Goal: Task Accomplishment & Management: Manage account settings

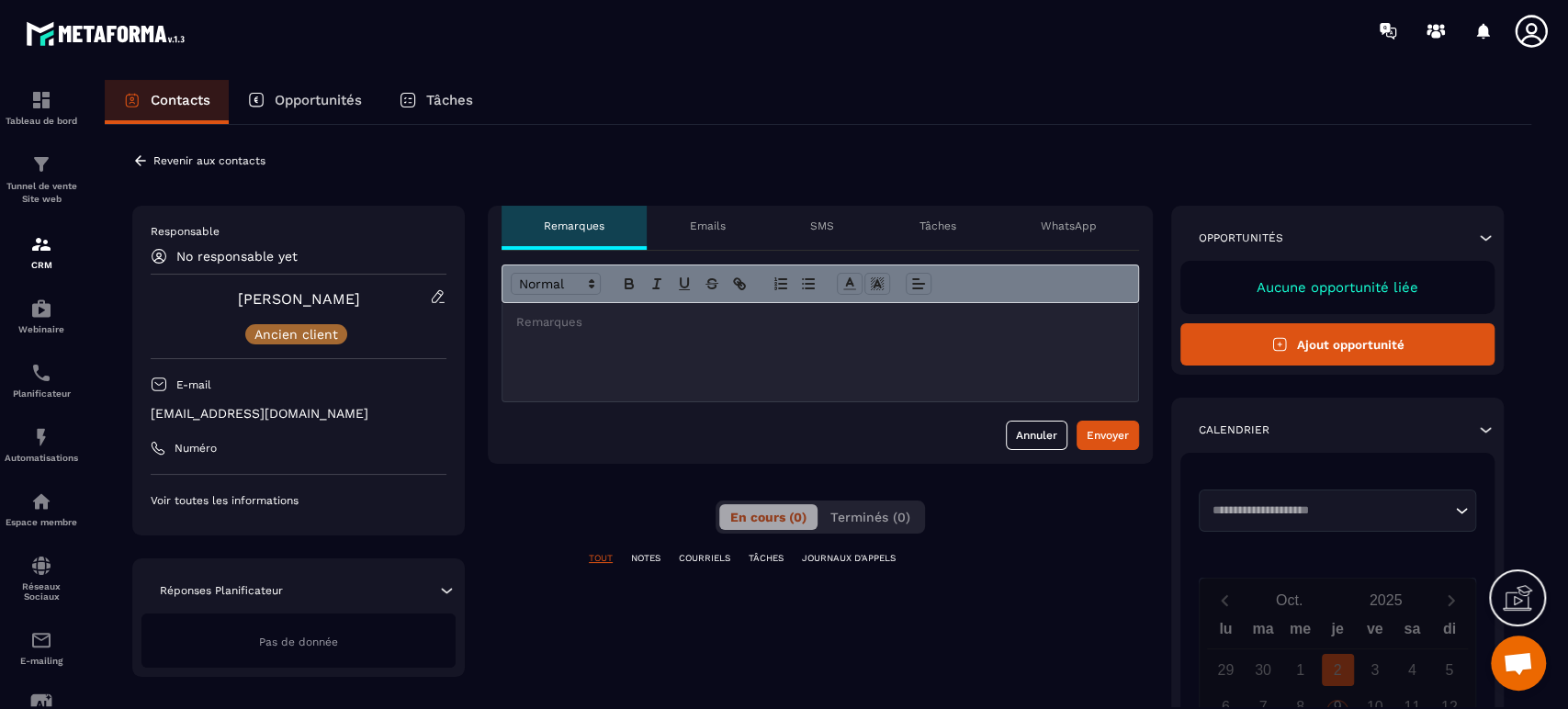
scroll to position [271, 0]
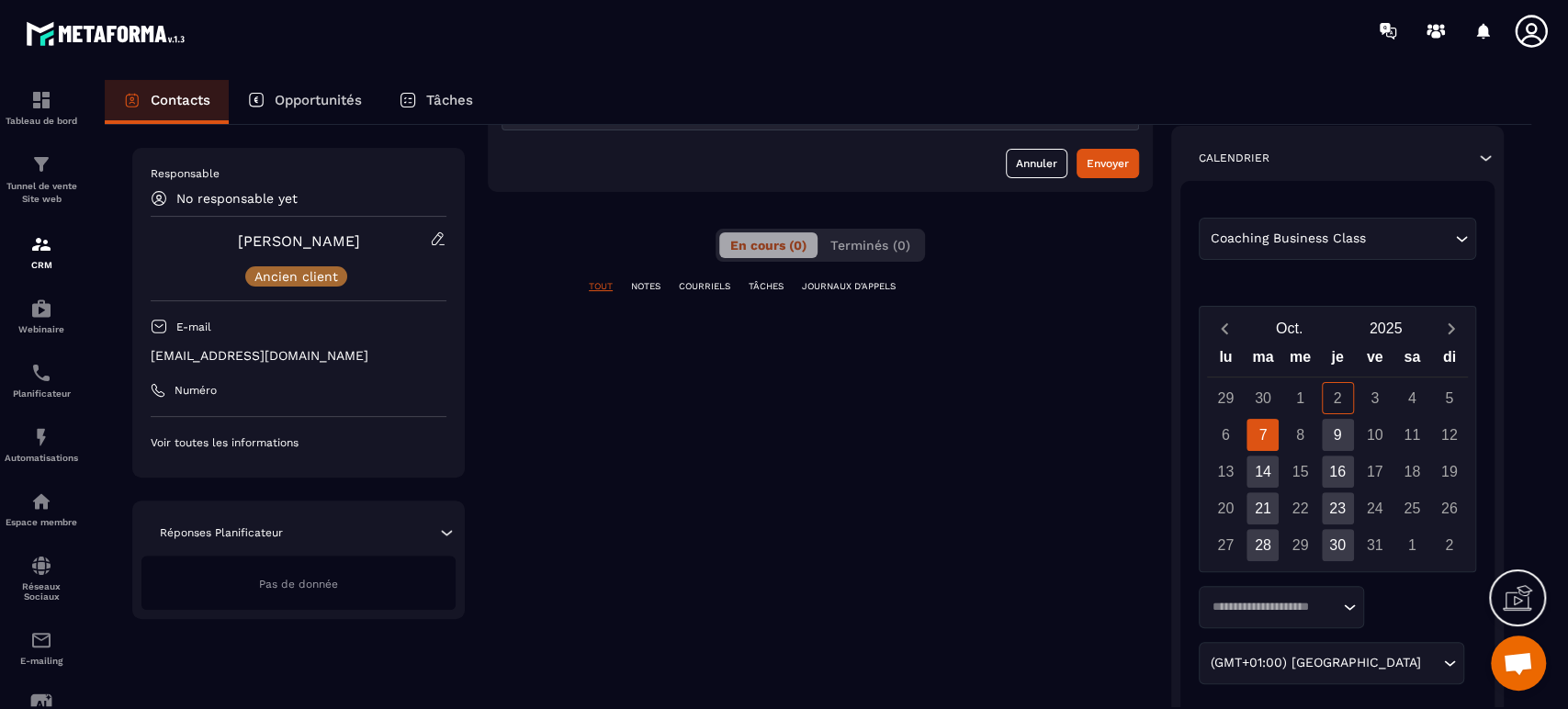
click at [1389, 231] on input "Search for option" at bounding box center [1409, 239] width 81 height 20
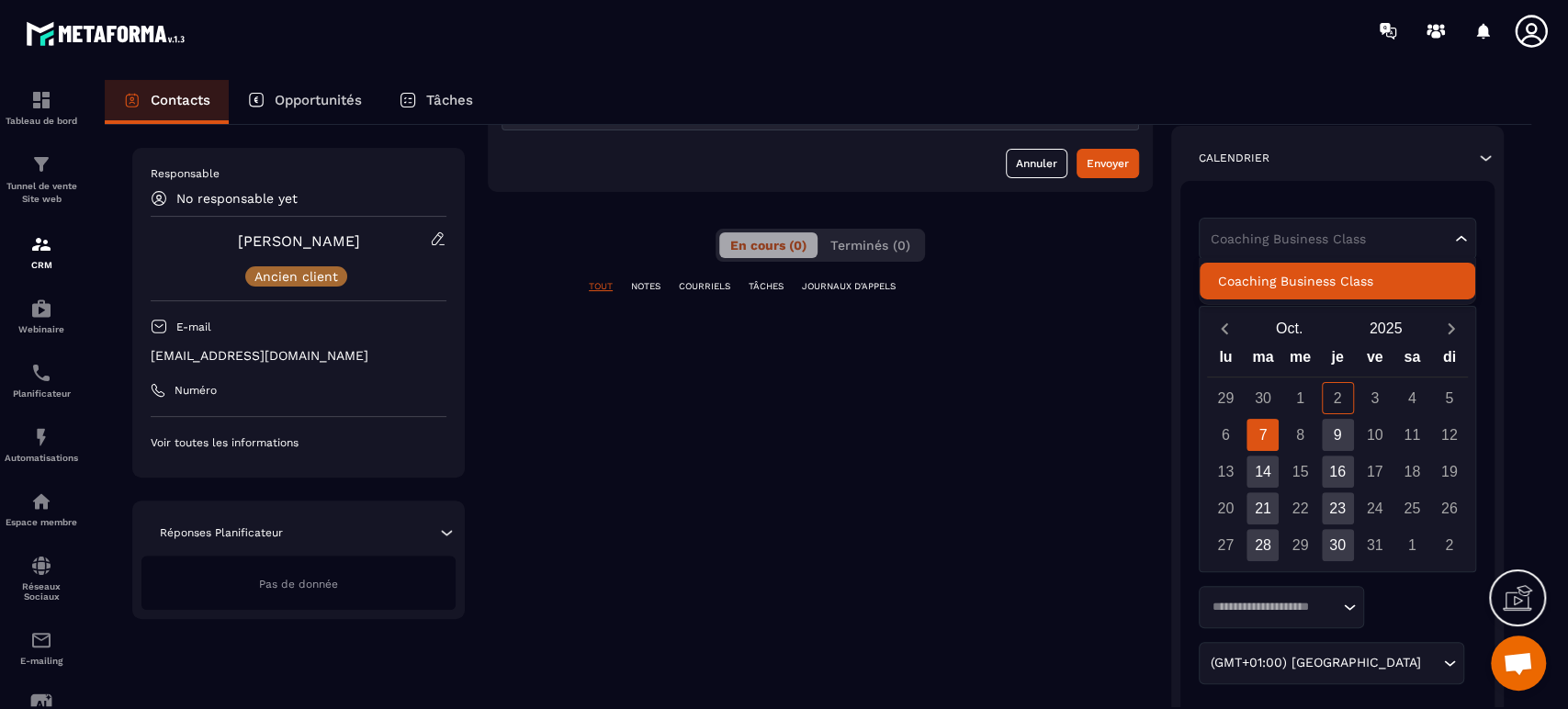
click at [1346, 284] on p "Coaching Business Class" at bounding box center [1337, 280] width 239 height 18
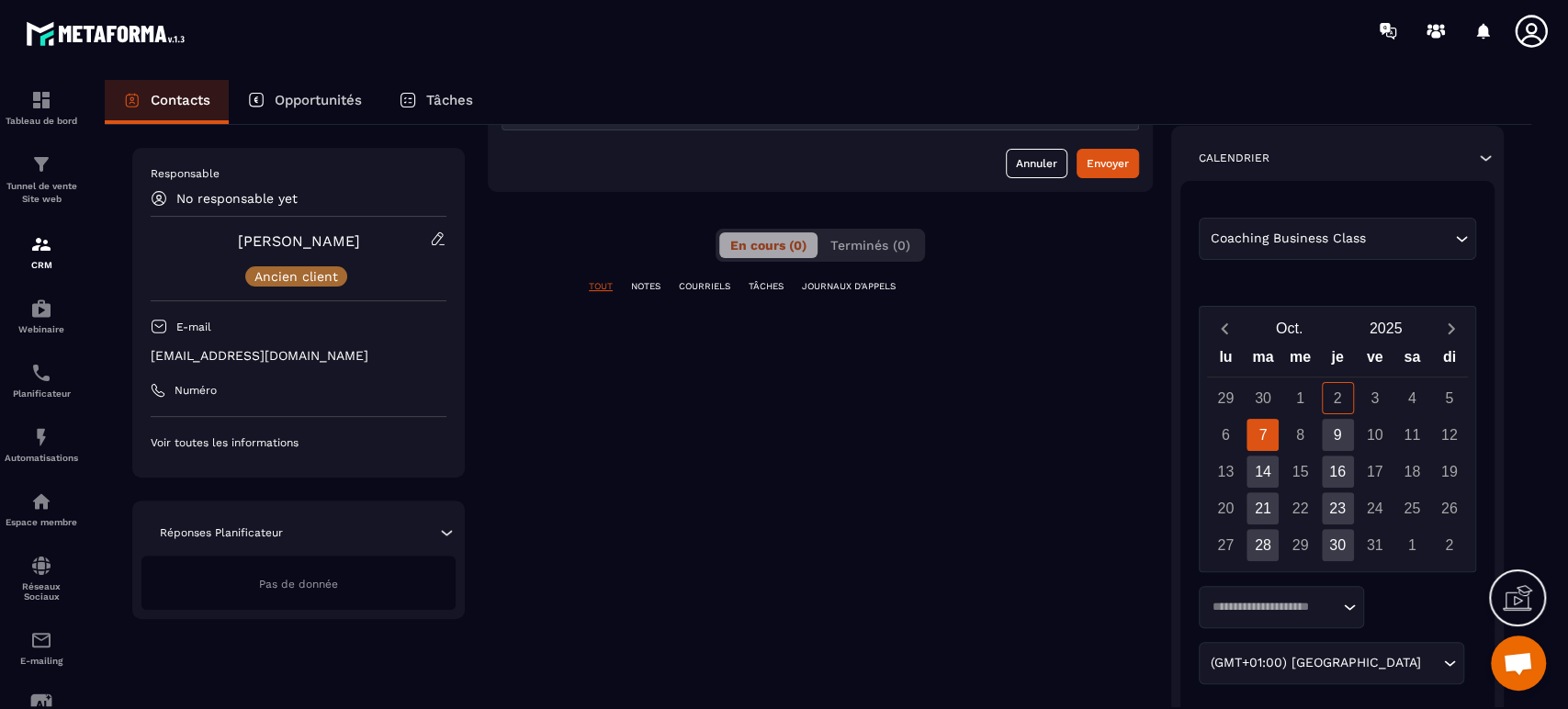
click at [1103, 296] on div "TOUT NOTES COURRIELS TÂCHES JOURNAUX D'APPELS" at bounding box center [820, 298] width 665 height 36
click at [1337, 474] on div "16" at bounding box center [1337, 471] width 32 height 32
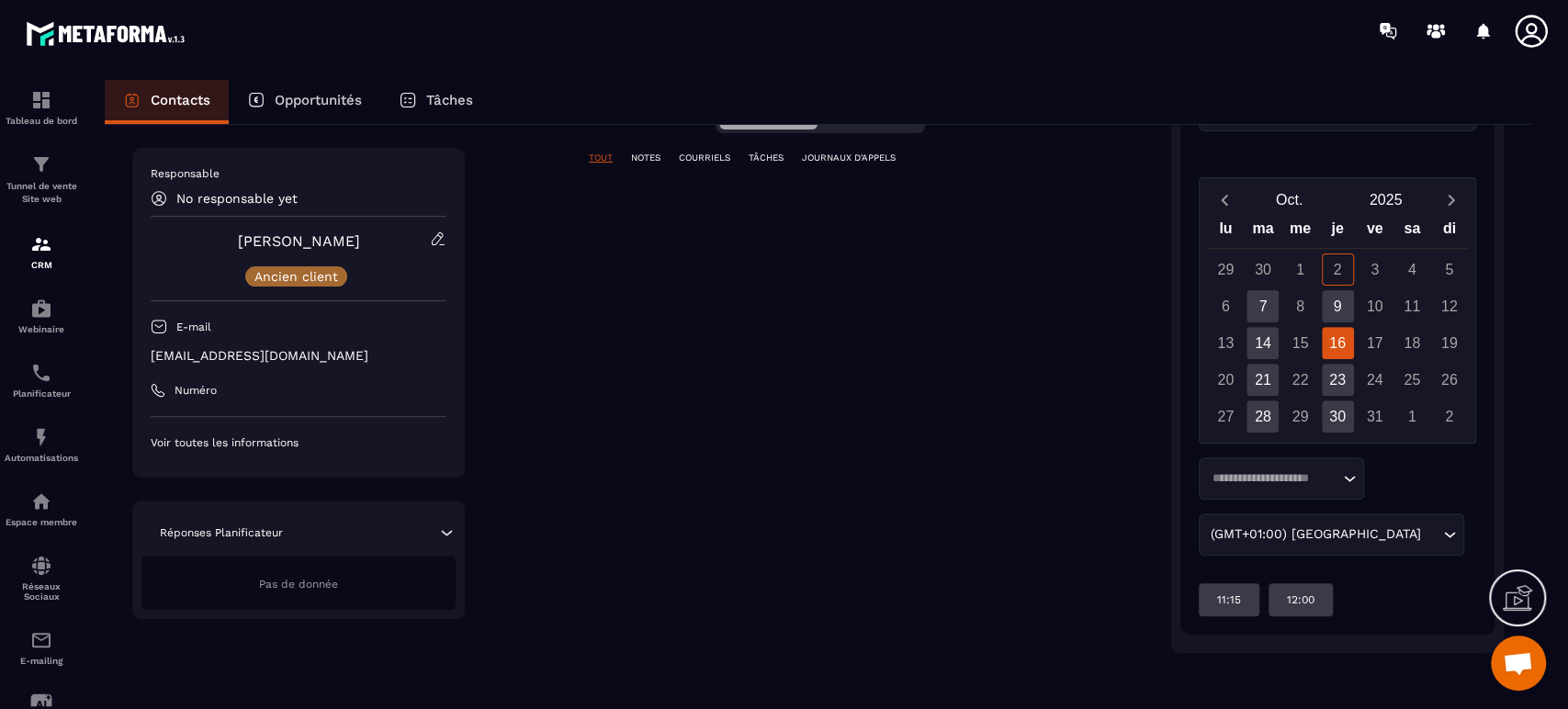
click at [1334, 479] on input "Search for option" at bounding box center [1272, 478] width 132 height 18
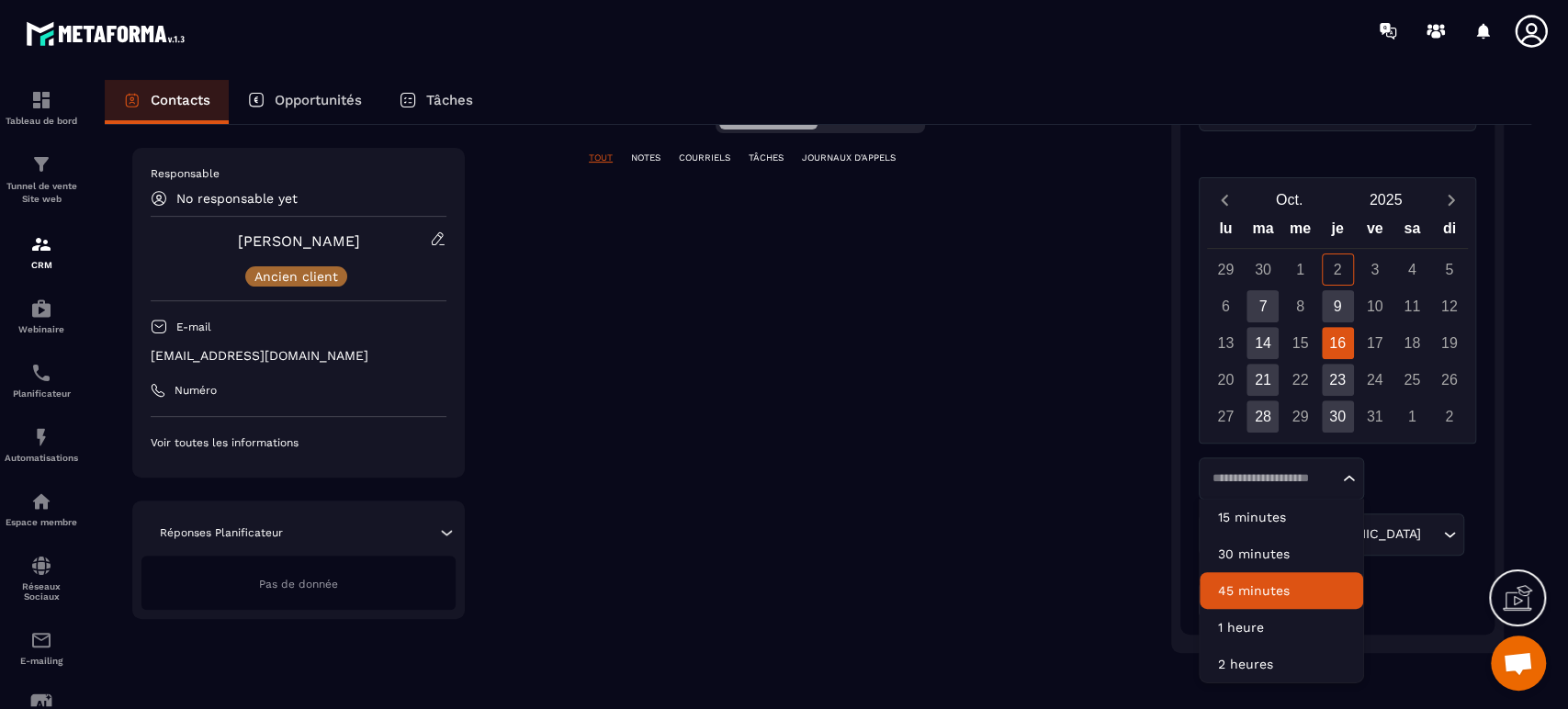
click at [1256, 586] on p "45 minutes" at bounding box center [1280, 590] width 126 height 18
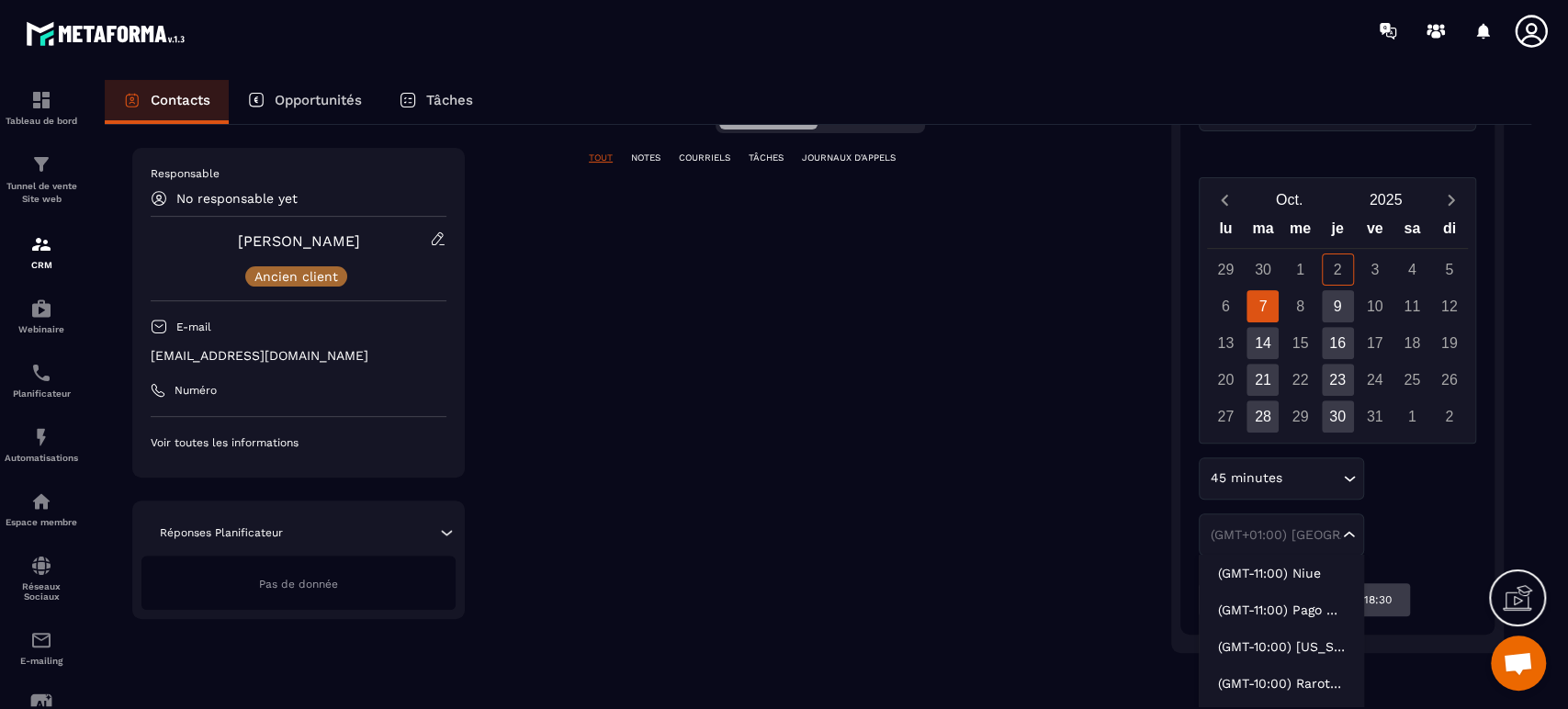
click at [1301, 534] on div "(GMT+01:00) [GEOGRAPHIC_DATA]" at bounding box center [1272, 534] width 136 height 18
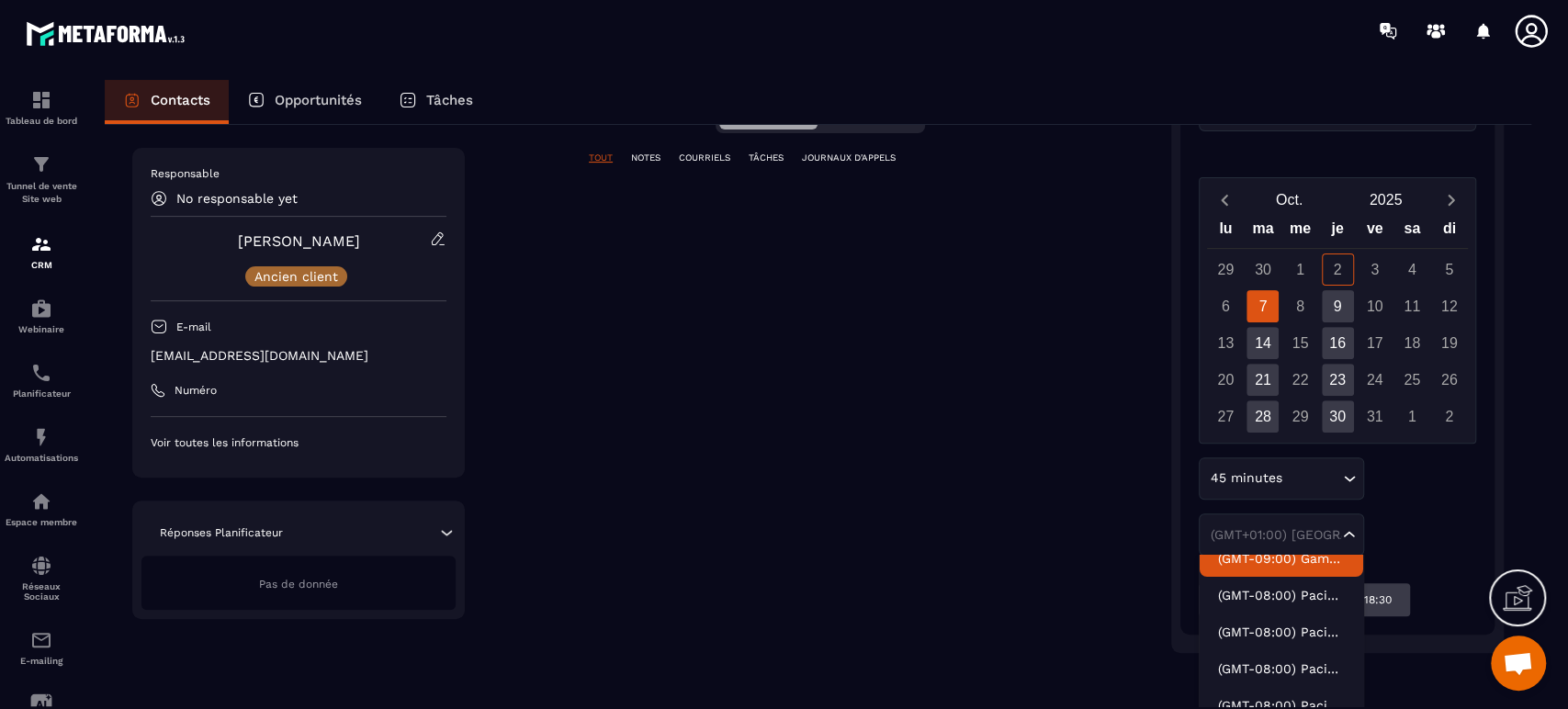
scroll to position [529, 0]
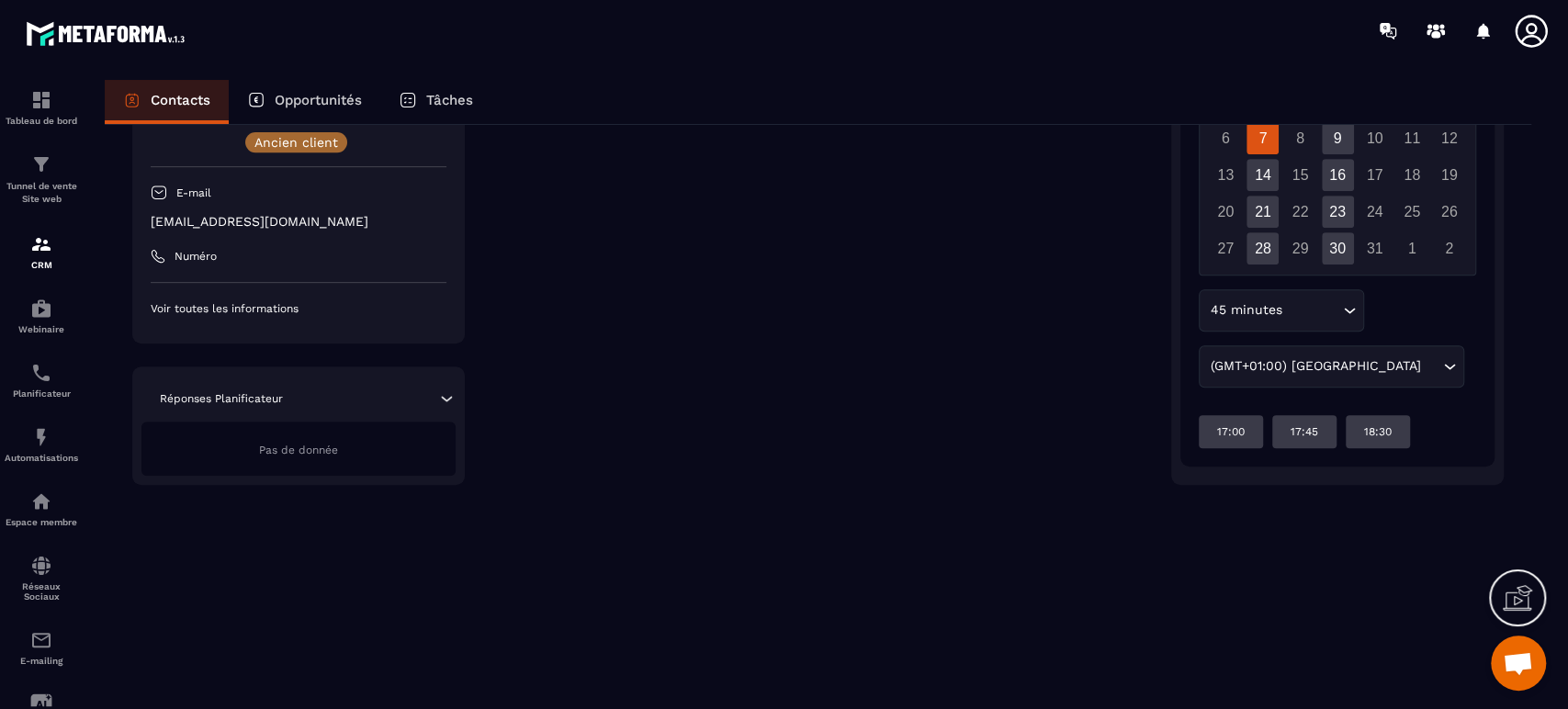
click at [1086, 401] on div "**********" at bounding box center [820, 61] width 665 height 847
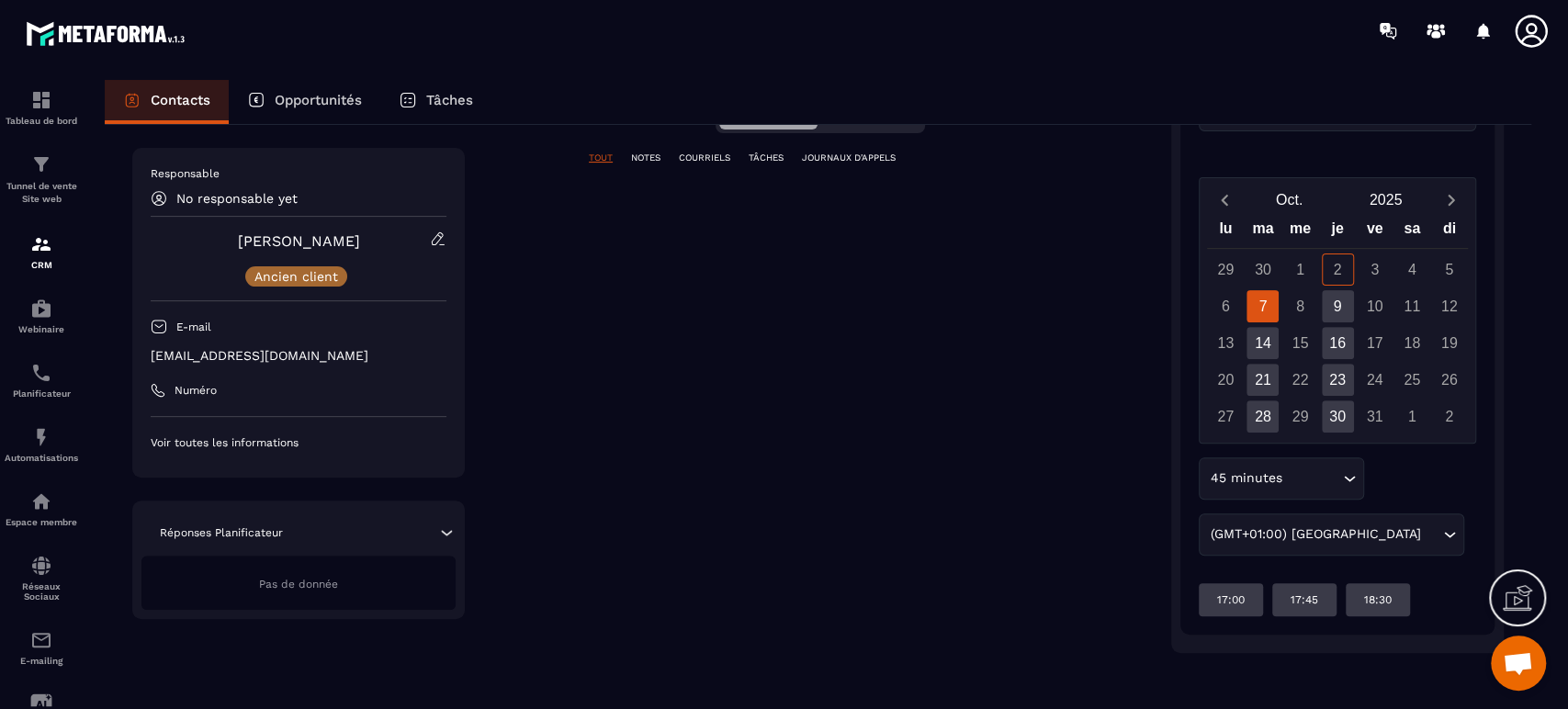
click at [1340, 336] on div "16" at bounding box center [1337, 343] width 32 height 32
click at [1337, 300] on div "9" at bounding box center [1337, 306] width 32 height 32
click at [1333, 351] on div "16" at bounding box center [1337, 343] width 32 height 32
click at [1269, 378] on div "21" at bounding box center [1263, 380] width 32 height 32
click at [1345, 342] on div "16" at bounding box center [1337, 343] width 32 height 32
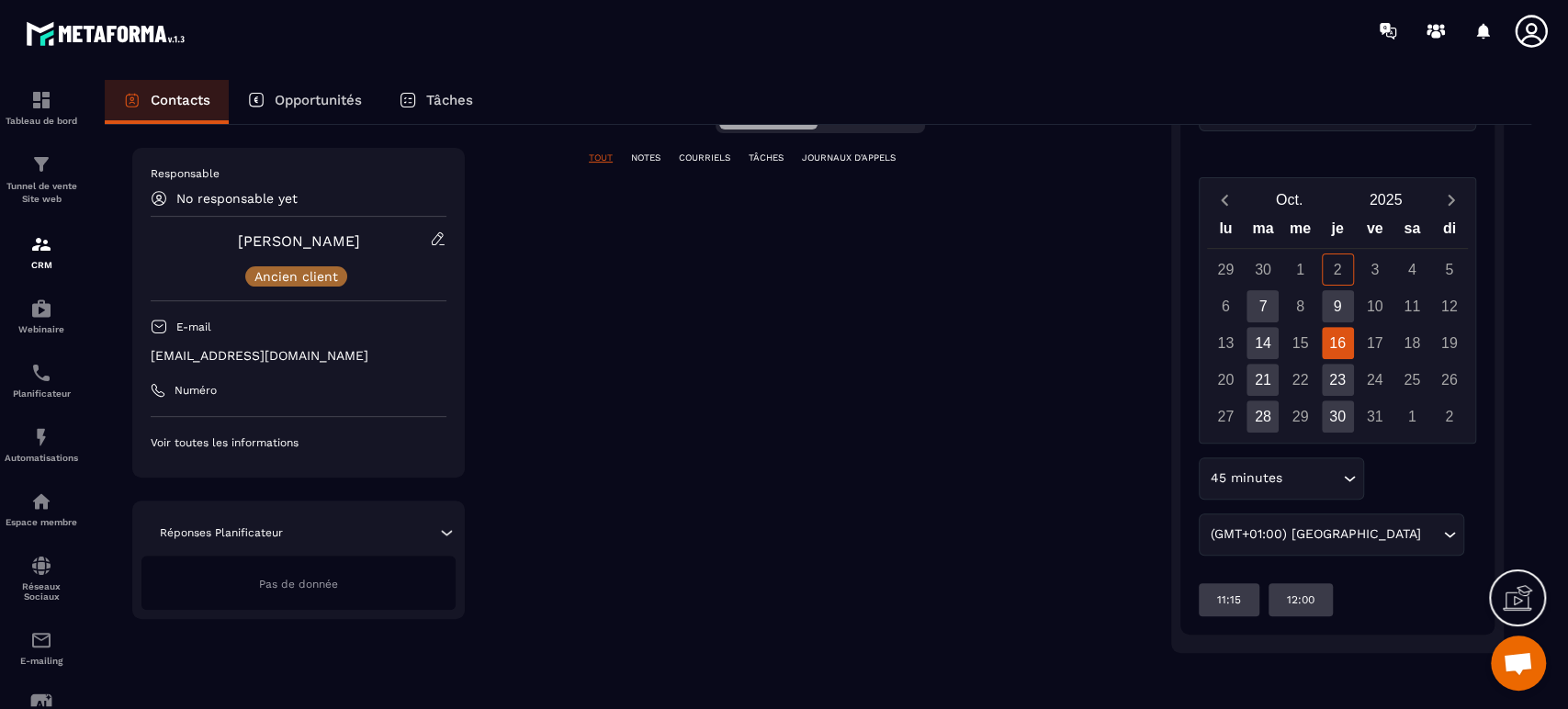
click at [165, 105] on p "Contacts" at bounding box center [180, 99] width 60 height 17
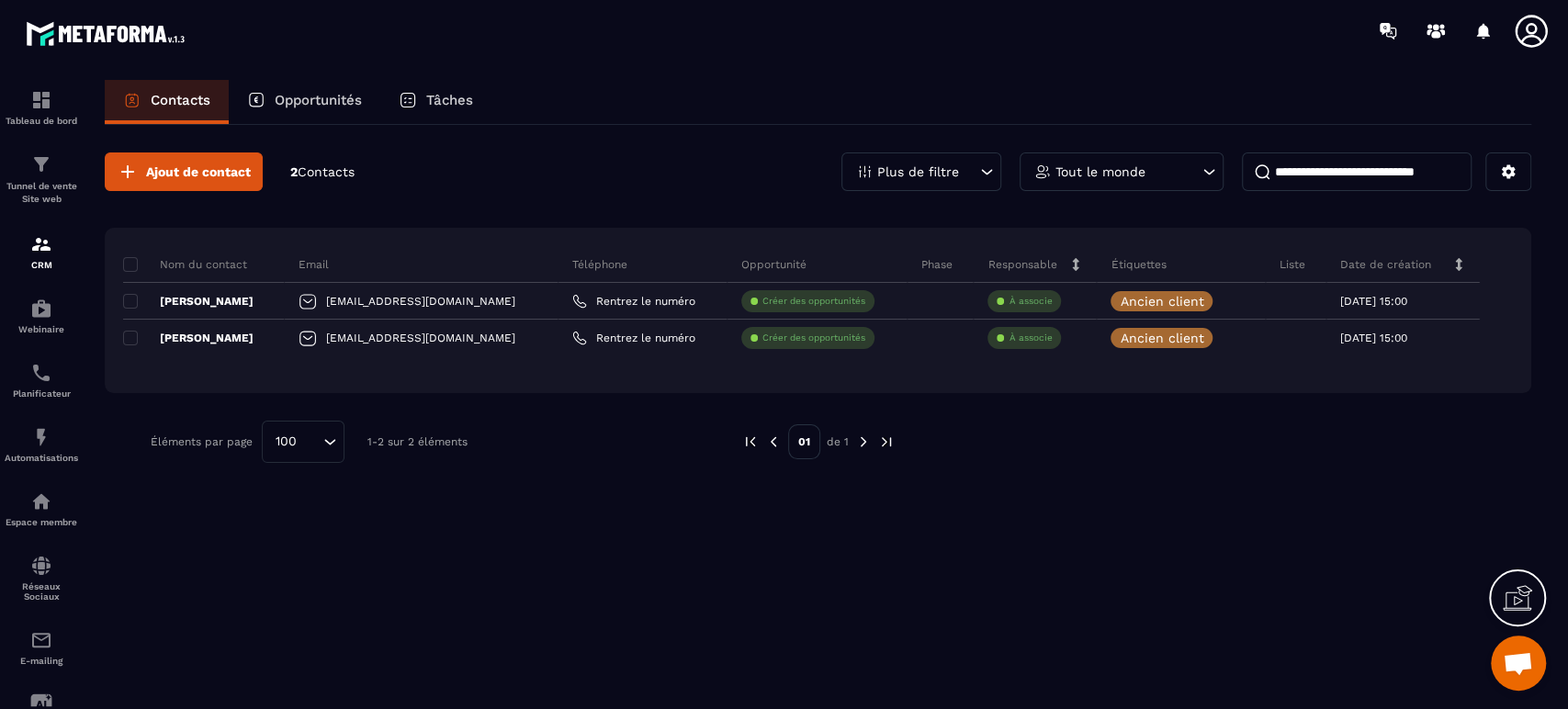
click at [1292, 299] on div at bounding box center [1295, 300] width 61 height 37
click at [0, 0] on icon at bounding box center [0, 0] width 0 height 0
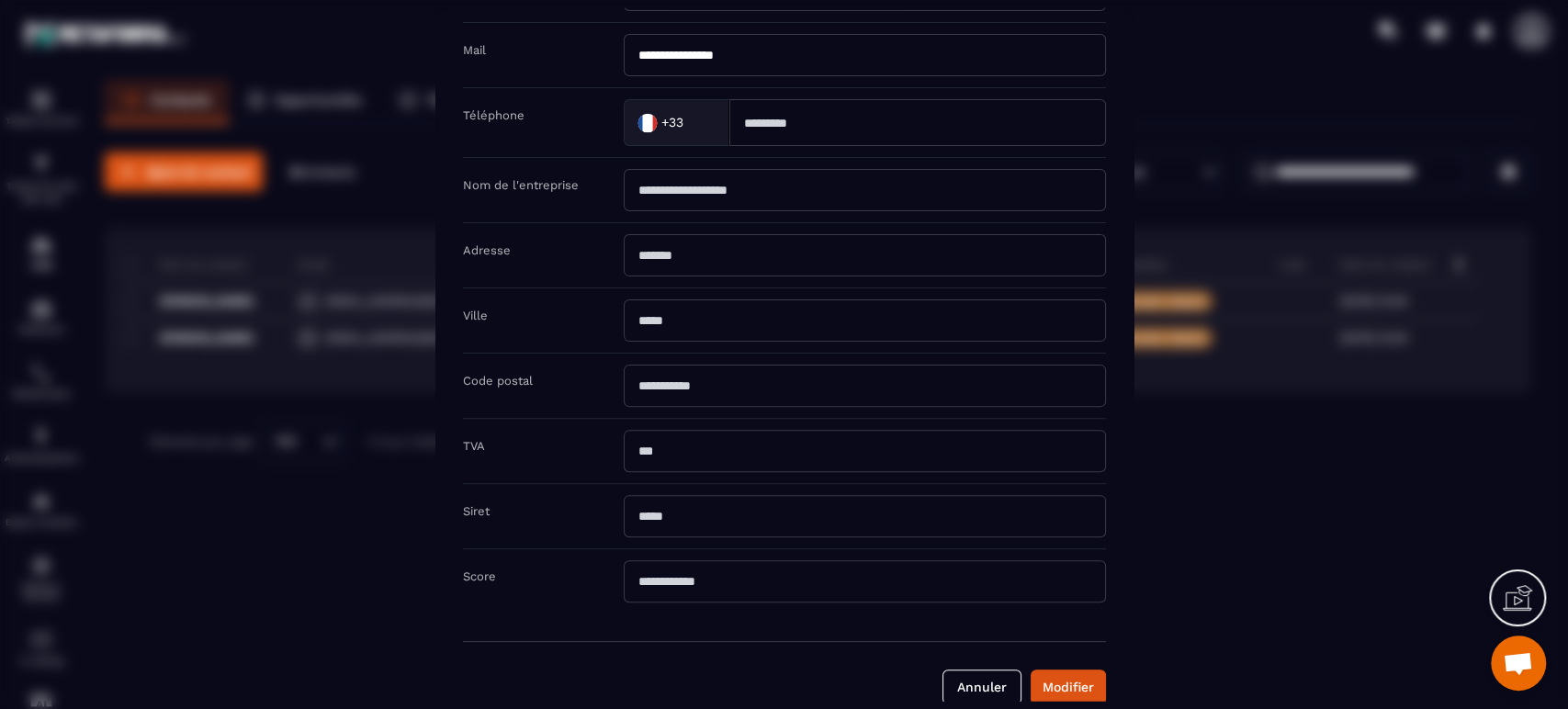
scroll to position [232, 0]
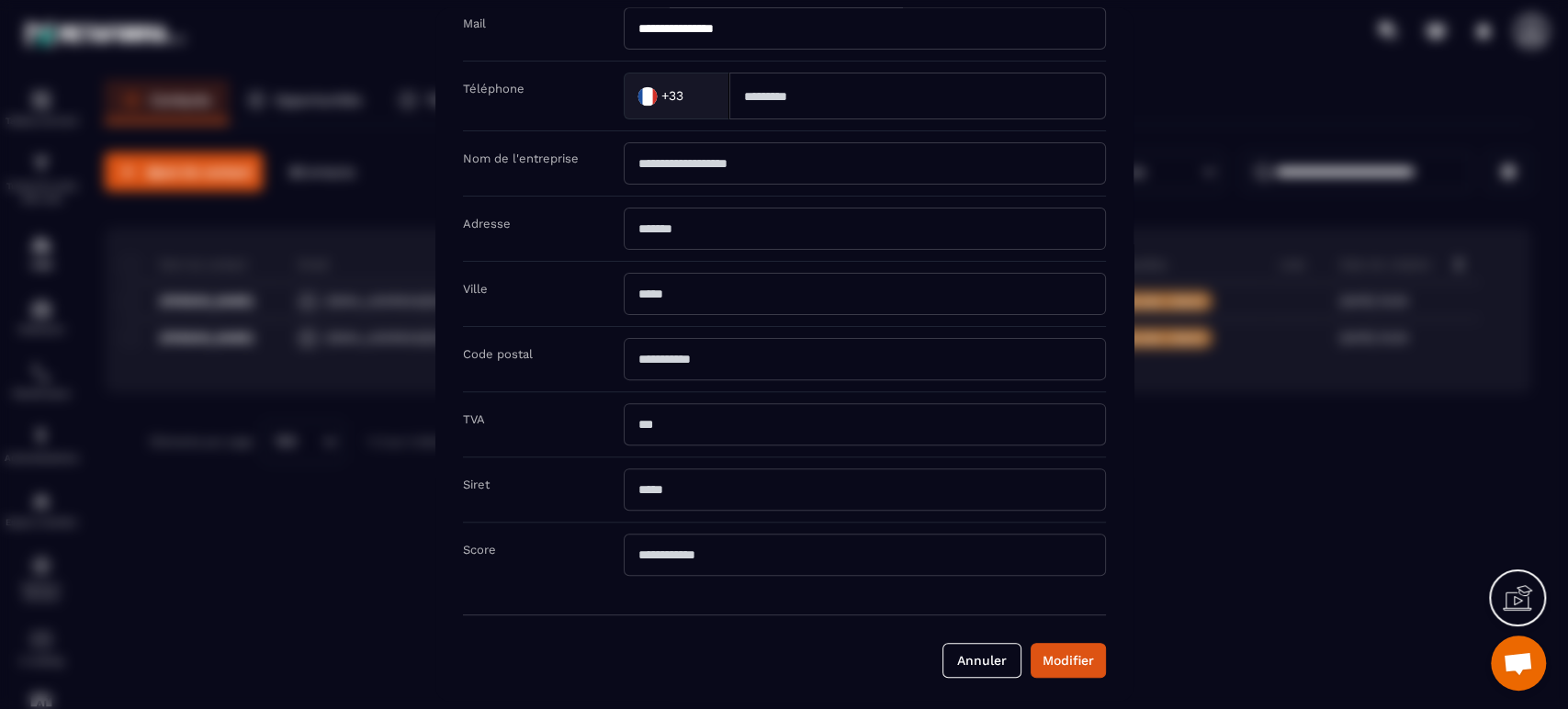
click at [984, 647] on button "Annuler" at bounding box center [981, 659] width 79 height 35
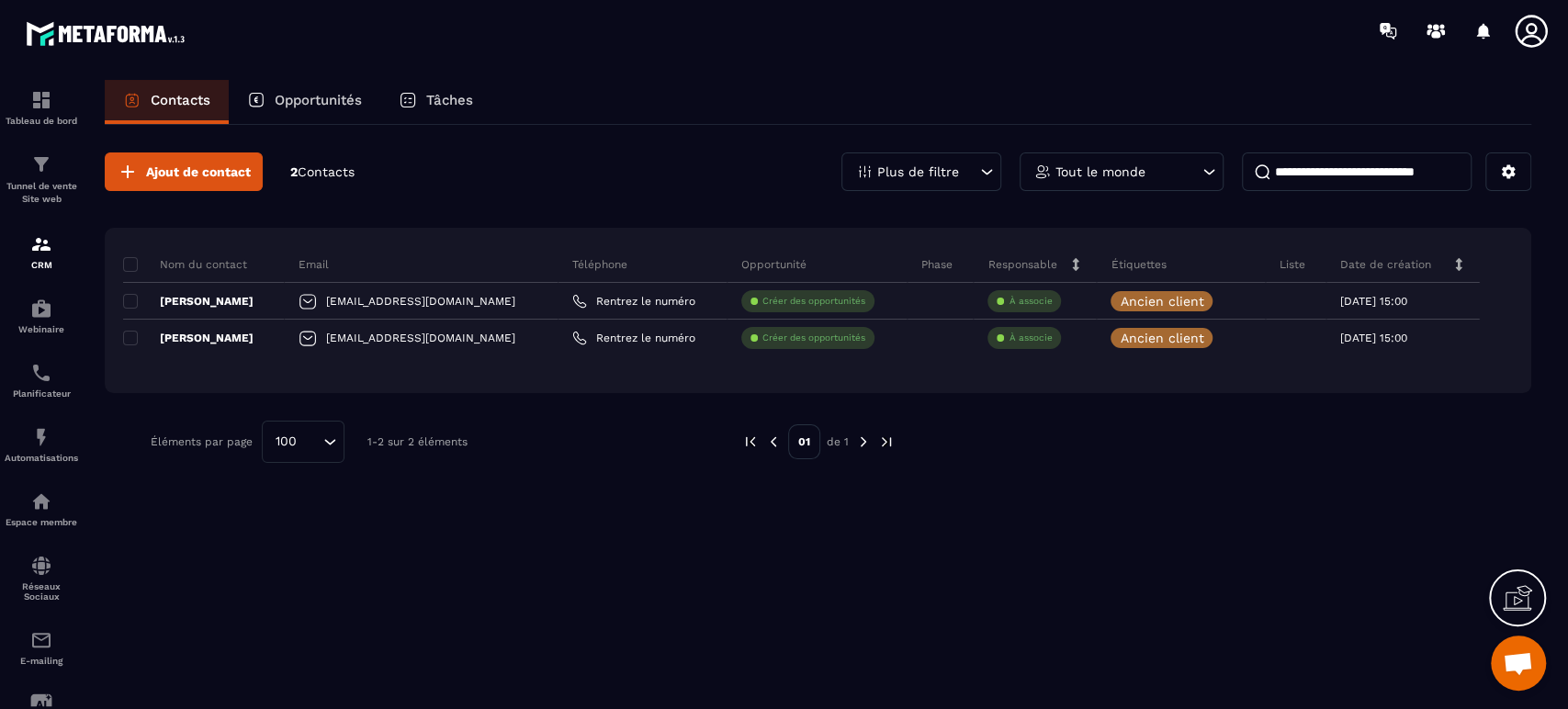
click at [125, 264] on span at bounding box center [130, 264] width 15 height 15
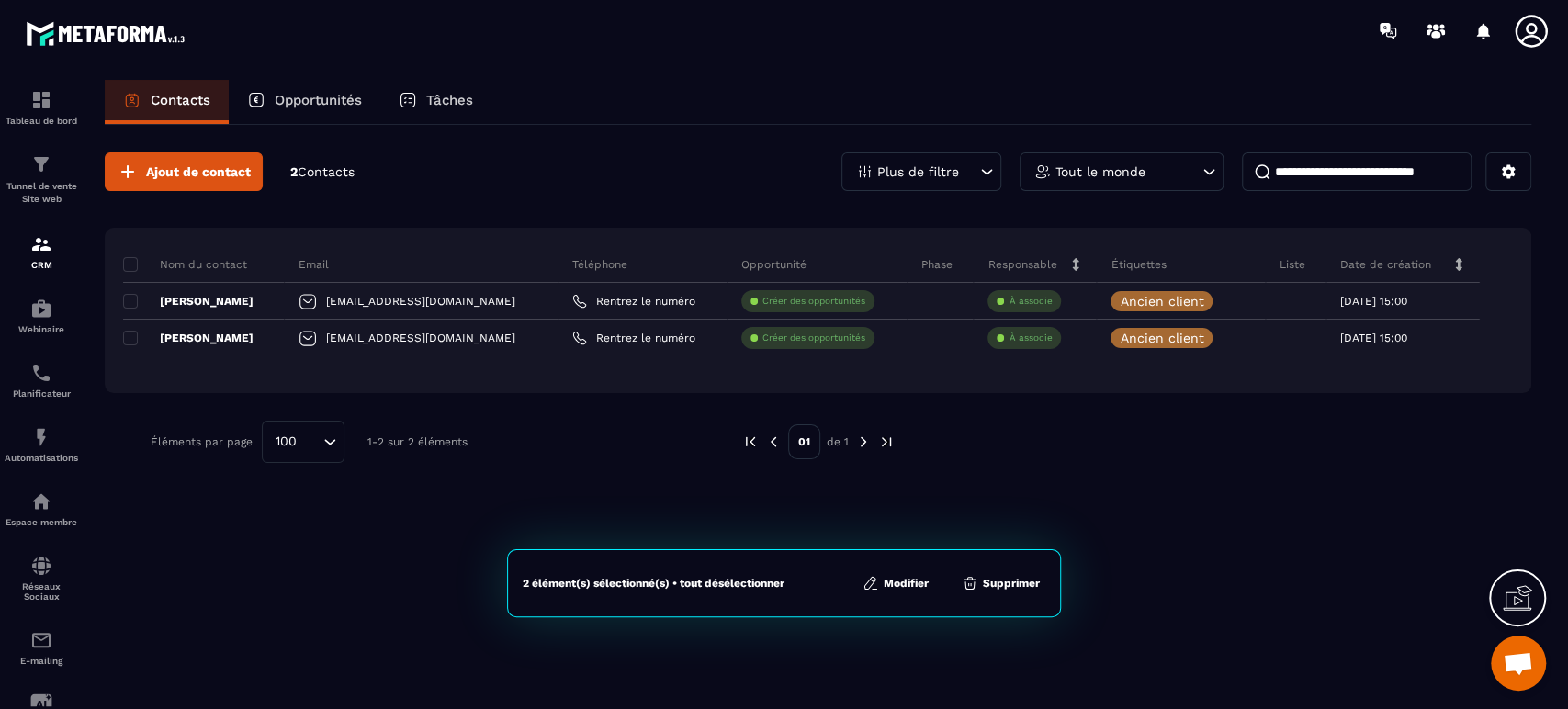
click at [894, 579] on button "Modifier" at bounding box center [895, 583] width 78 height 18
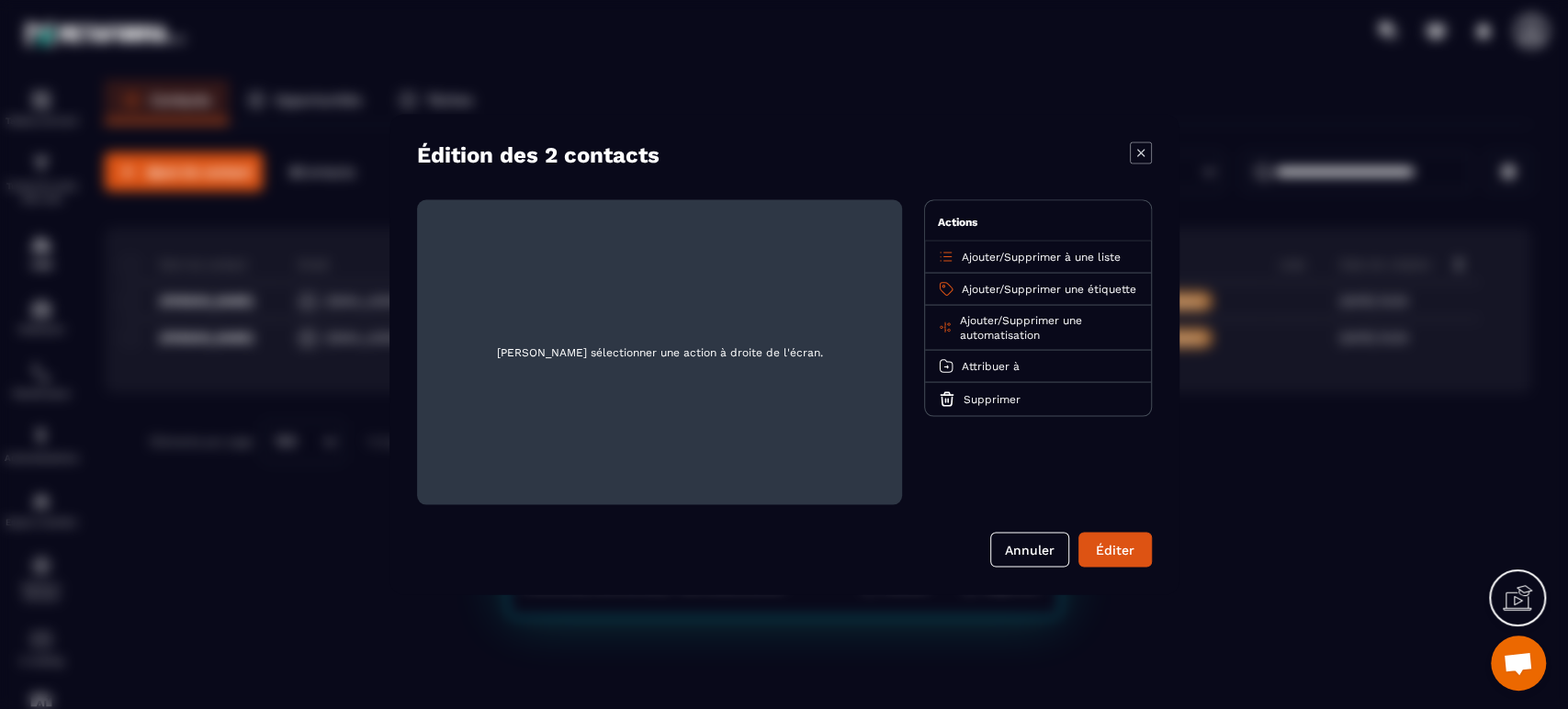
click at [996, 254] on span "Ajouter" at bounding box center [980, 257] width 38 height 13
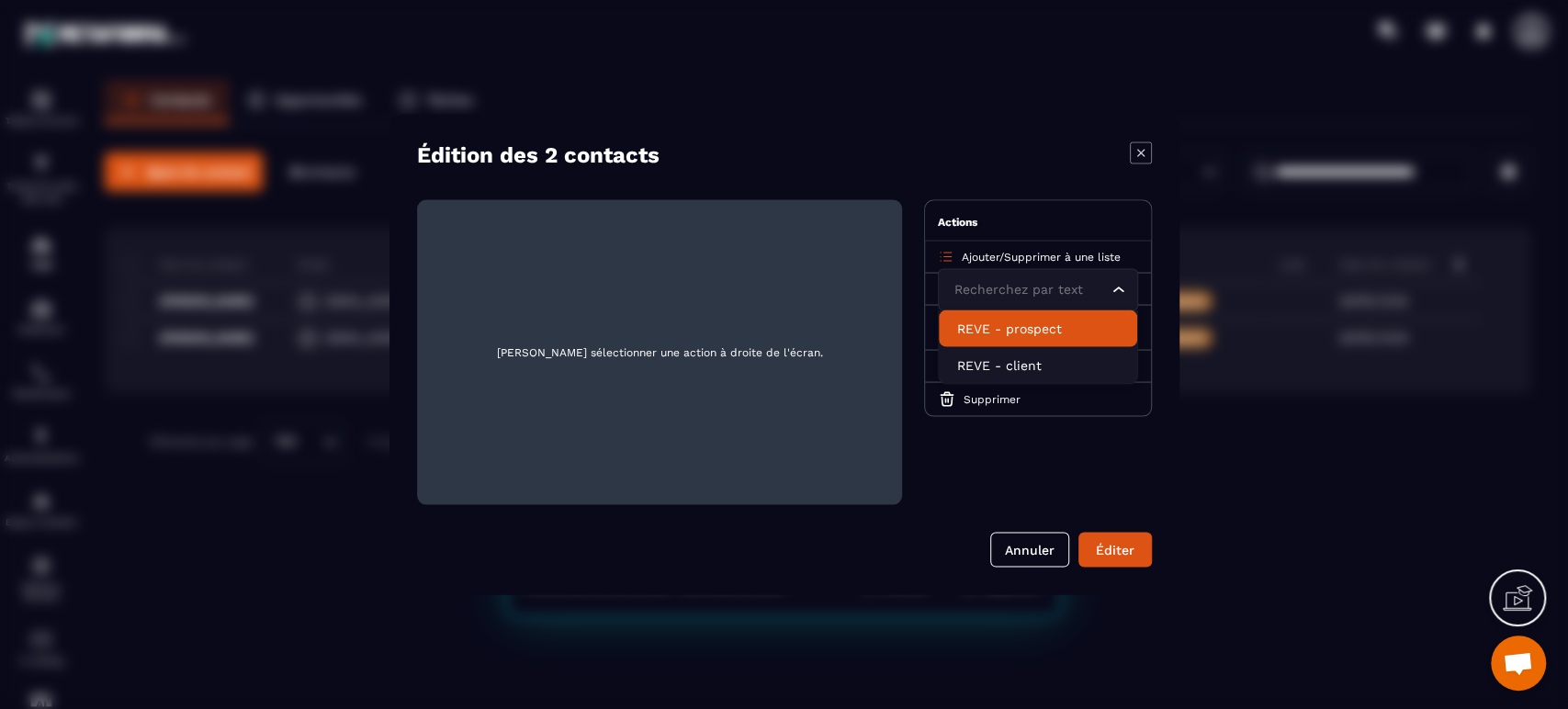
click at [1020, 319] on p "REVE - prospect" at bounding box center [1038, 328] width 161 height 18
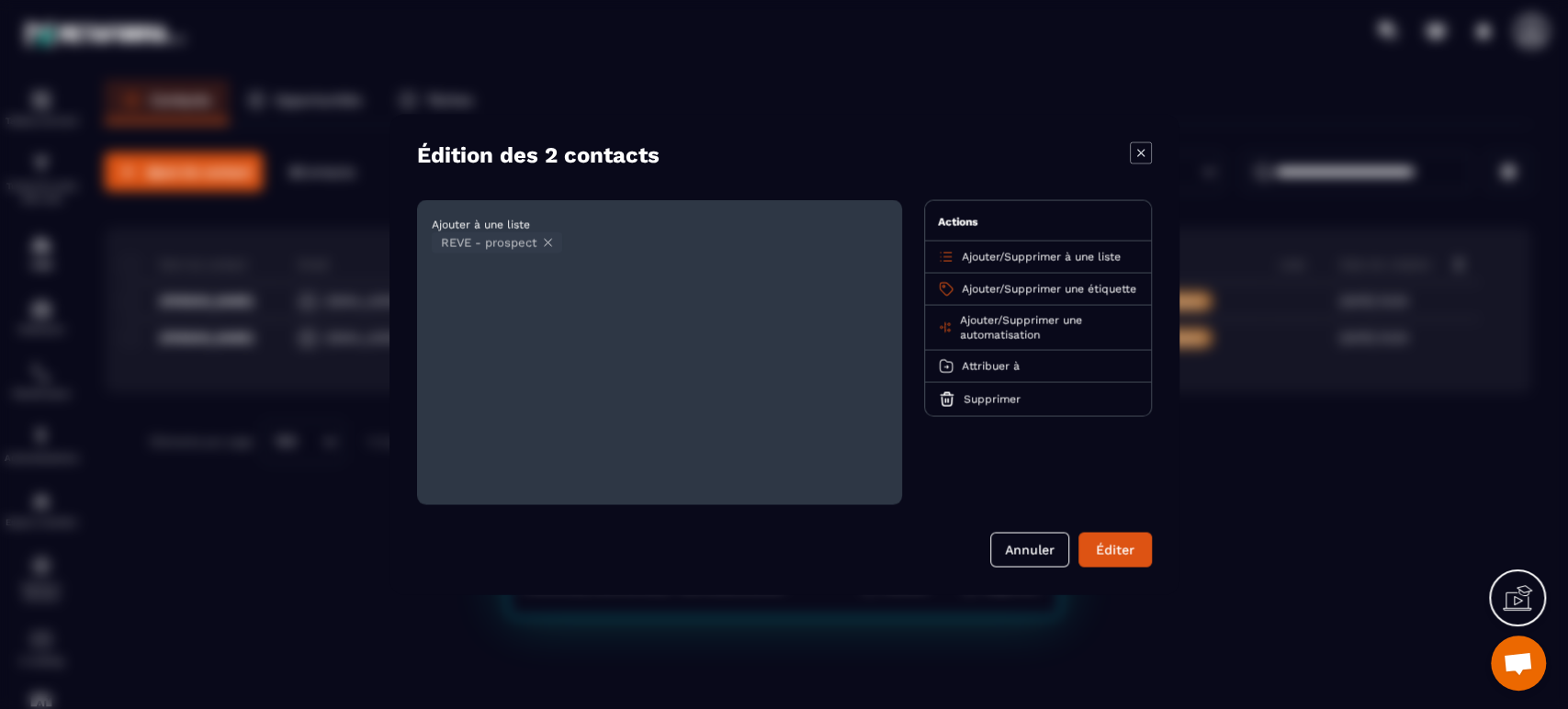
click at [1113, 537] on button "Éditer" at bounding box center [1115, 549] width 74 height 35
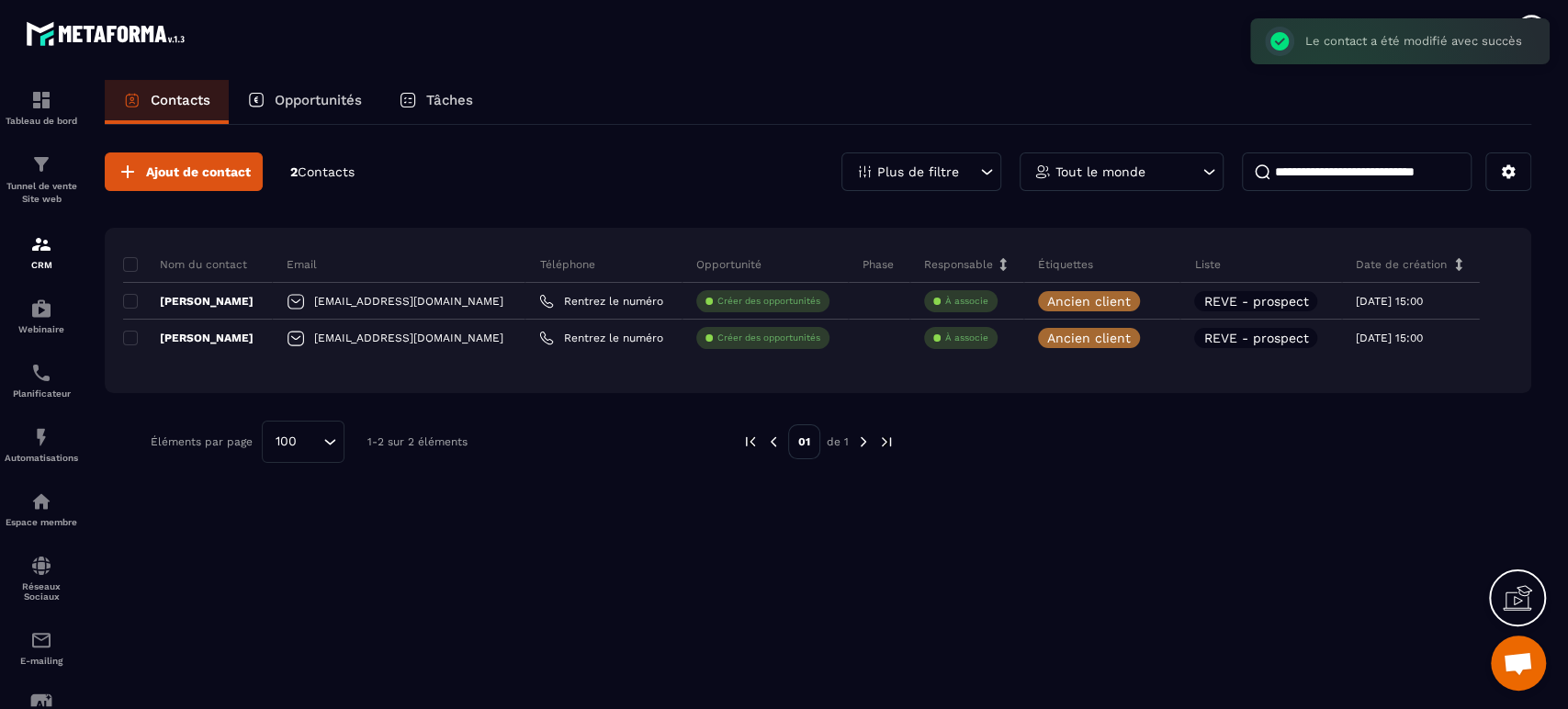
click at [686, 639] on div "Ajout de contact 2 Contacts Plus de filtre Tout le monde Nom du contact Email T…" at bounding box center [817, 416] width 1426 height 581
